Goal: Transaction & Acquisition: Purchase product/service

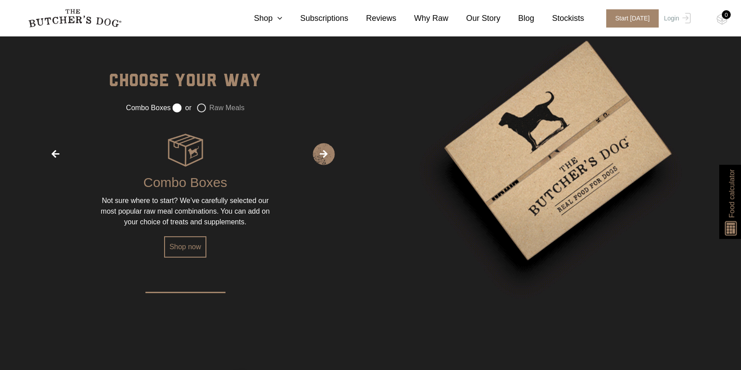
scroll to position [1244, 0]
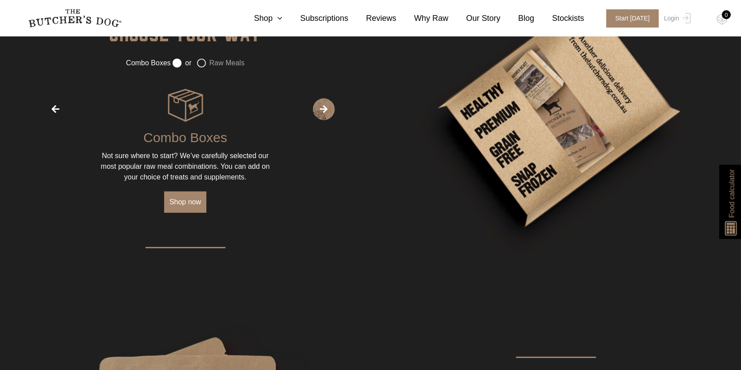
click at [197, 201] on link "Shop now" at bounding box center [185, 202] width 42 height 21
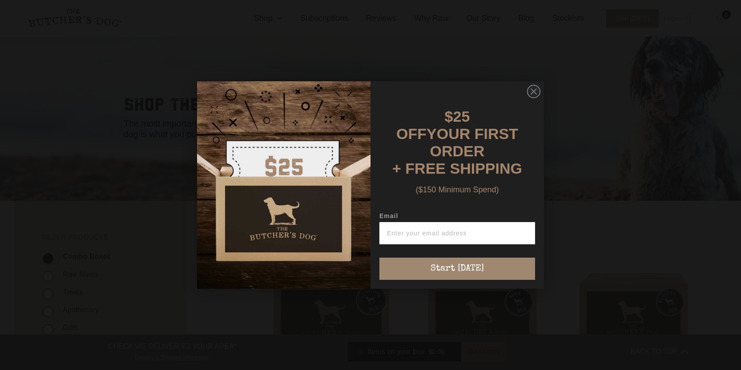
scroll to position [44, 0]
click at [535, 92] on icon "Close dialog" at bounding box center [533, 91] width 13 height 13
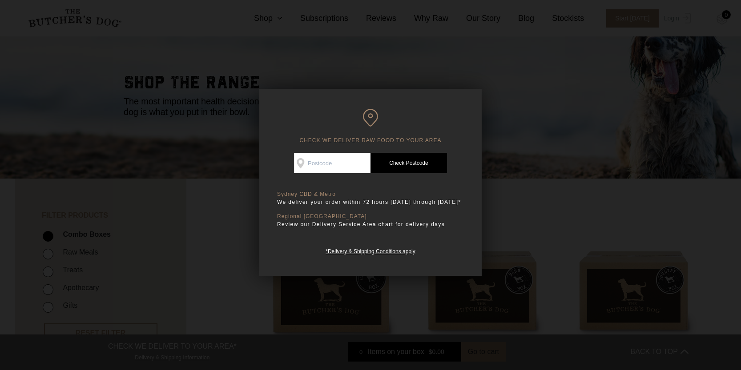
click at [534, 93] on div at bounding box center [370, 185] width 741 height 370
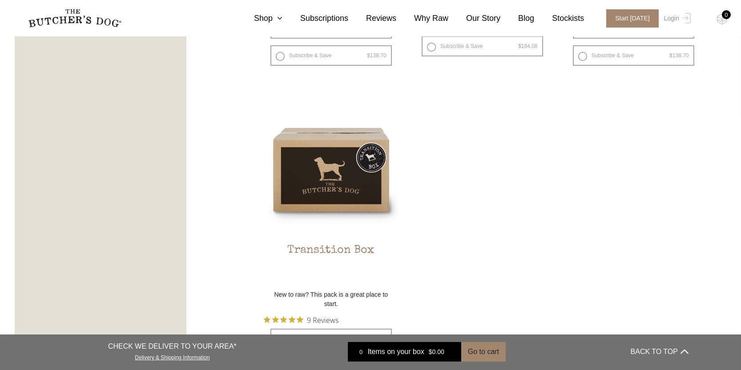
scroll to position [783, 0]
